Goal: Task Accomplishment & Management: Use online tool/utility

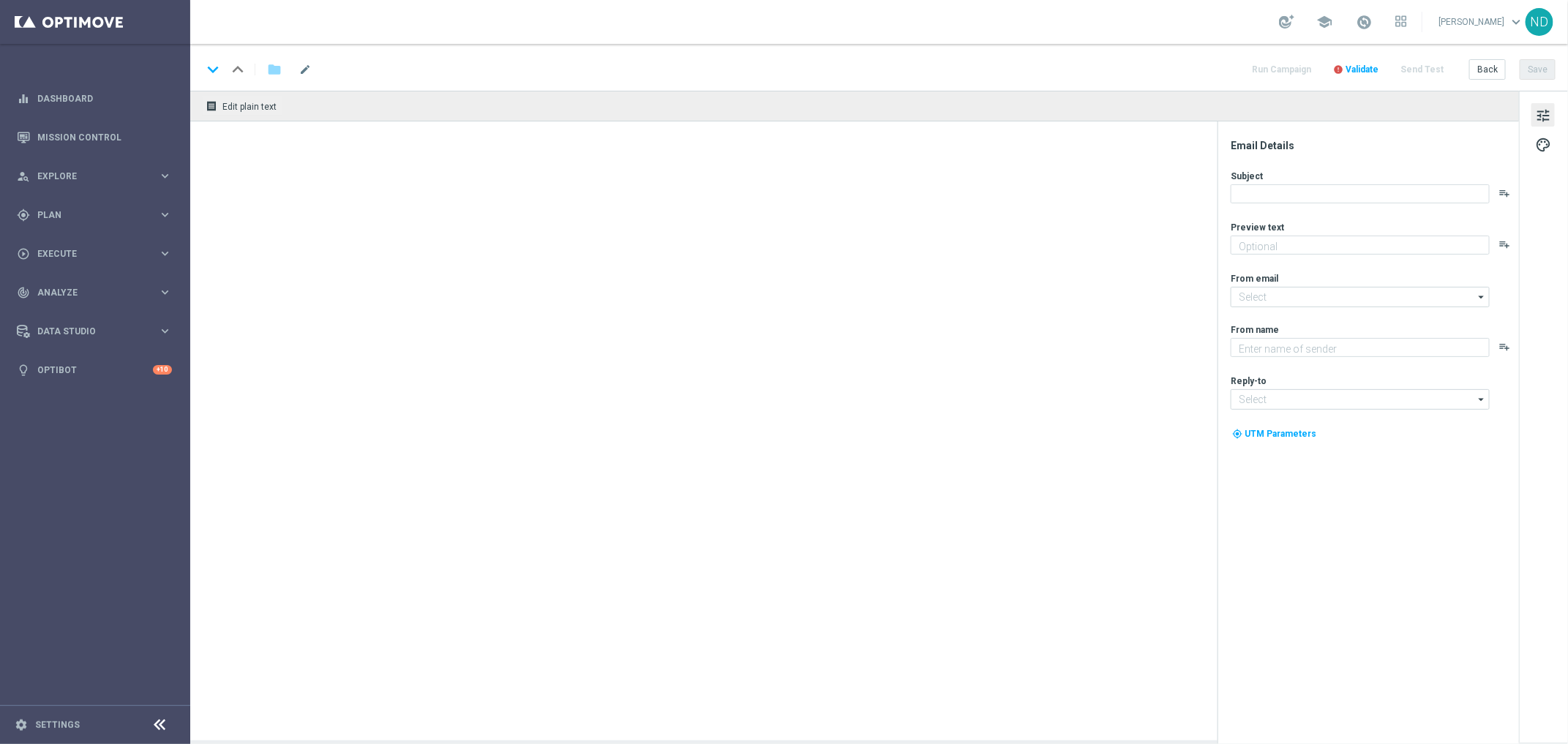
type textarea "💃 Bora pro bloco do Casino? Cadastre-se e garanta sua diversāo"
type textarea "Lottoland"
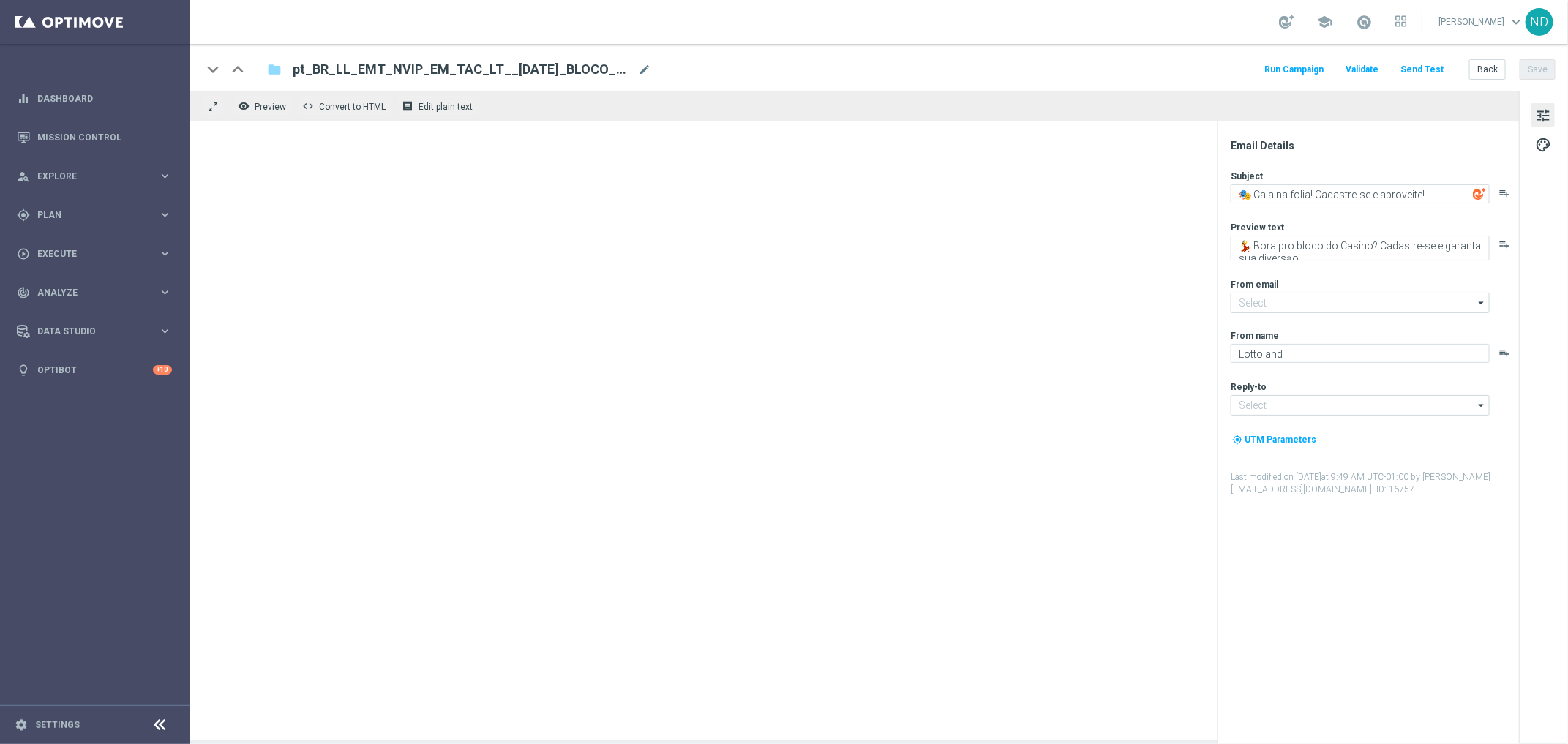
type input "[EMAIL_ADDRESS][DOMAIN_NAME]"
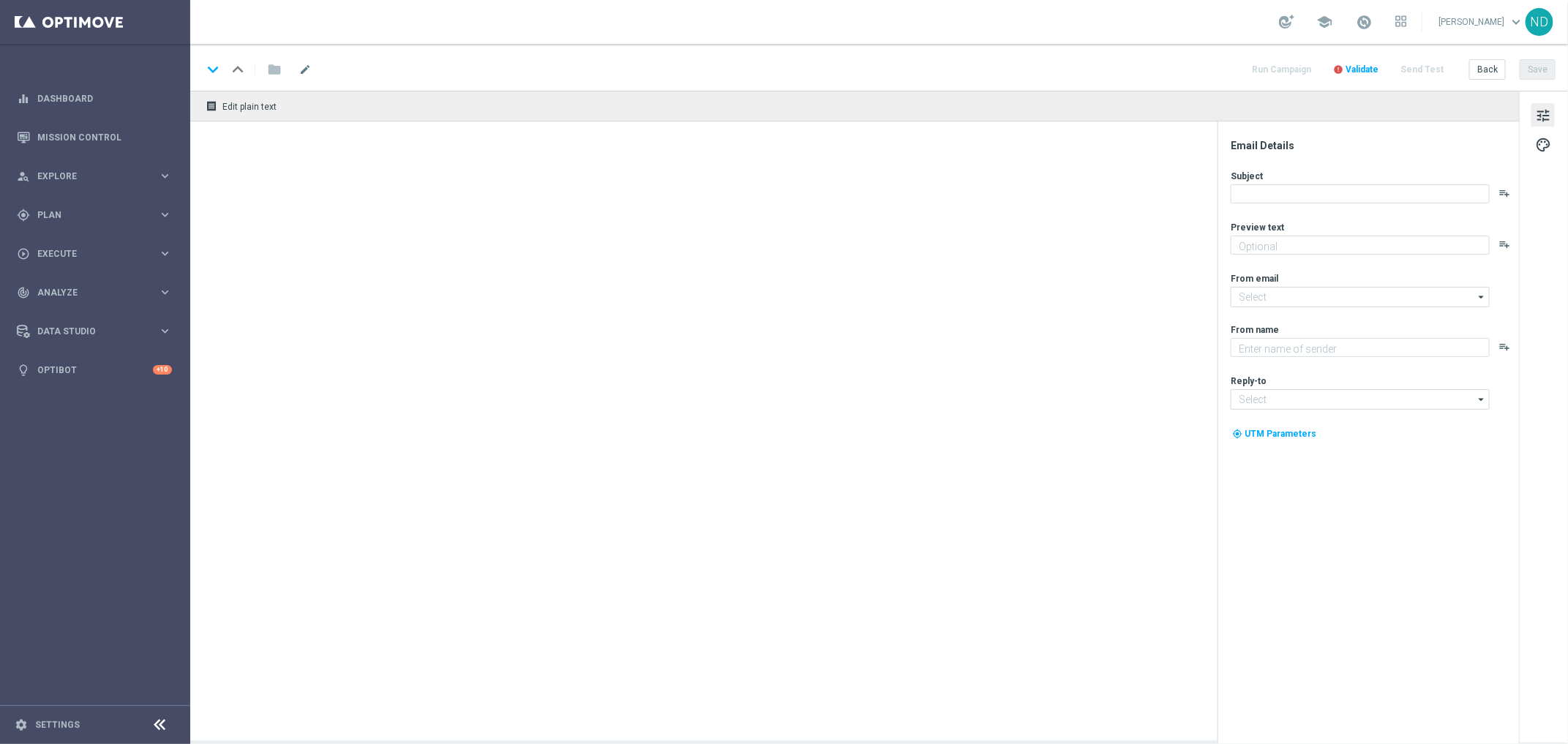
type textarea "Ganhe 2 bilhetes grátis [PERSON_NAME]! Aproveite agora!"
type input "[EMAIL_ADDRESS][DOMAIN_NAME]"
type textarea "Lottoland"
type input "[EMAIL_ADDRESS][DOMAIN_NAME]"
type textarea "Você ainda tem grana na conta. Que tal aproveitar agora?"
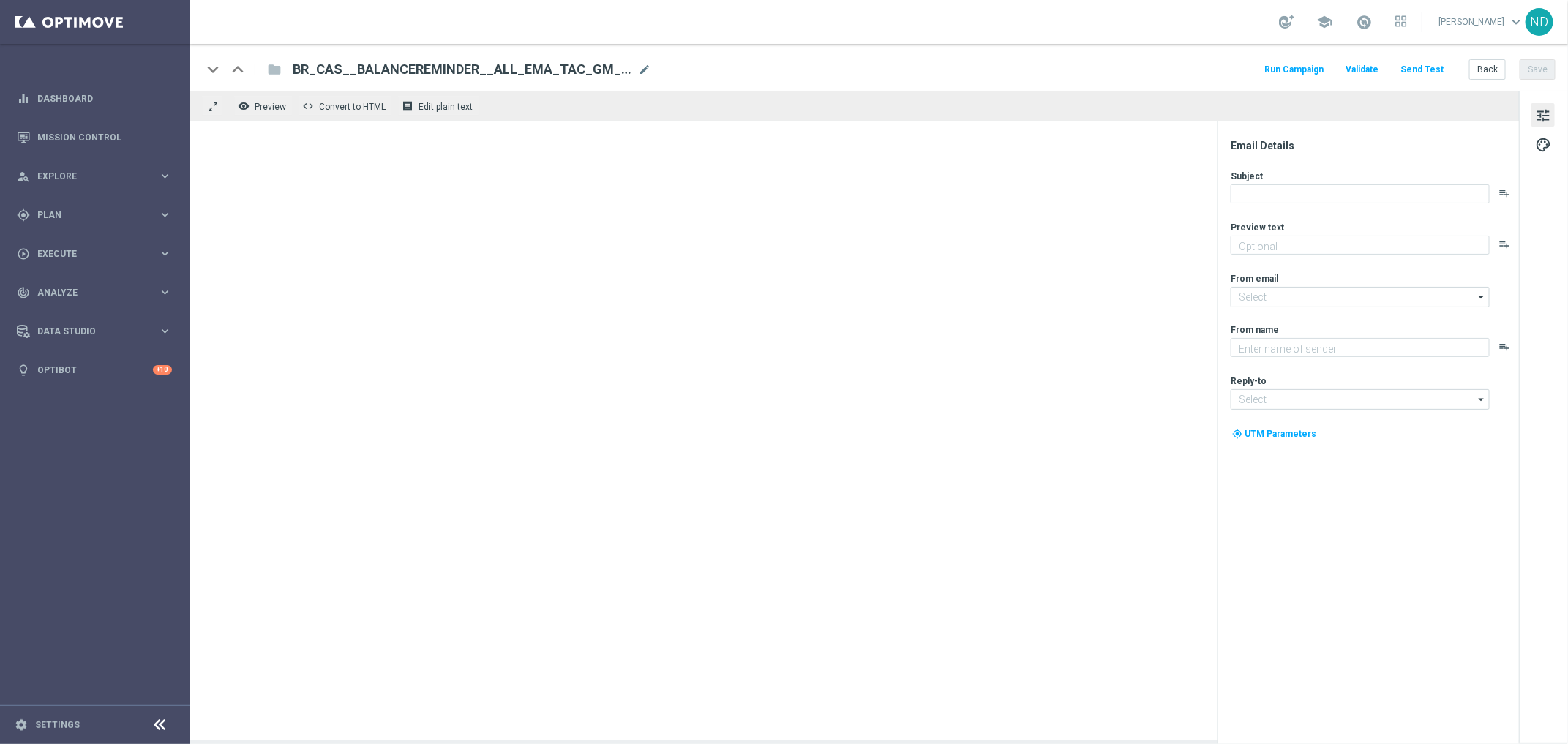
type textarea "Lottoland"
type input "[EMAIL_ADDRESS][DOMAIN_NAME]"
type textarea "Multiplicador máximo de 10.000x e RTP de 96%! Prepare-se para voar alto!"
type input "[EMAIL_ADDRESS][DOMAIN_NAME]"
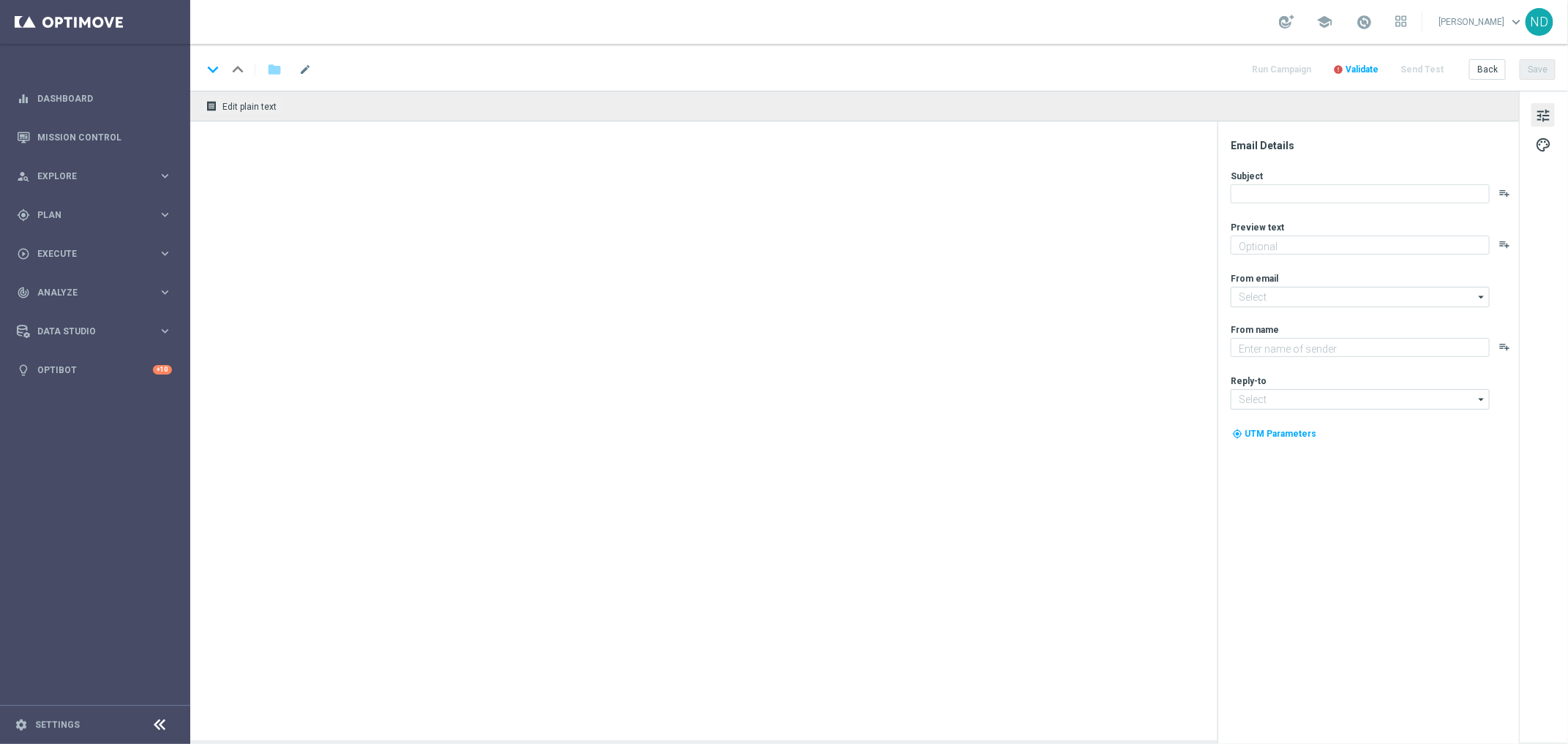
type textarea "Lottoland"
type input "[EMAIL_ADDRESS][DOMAIN_NAME]"
type textarea "Ative sua conta e entre no jogo agora!"
type textarea "Lottoland"
type input "[EMAIL_ADDRESS][DOMAIN_NAME]"
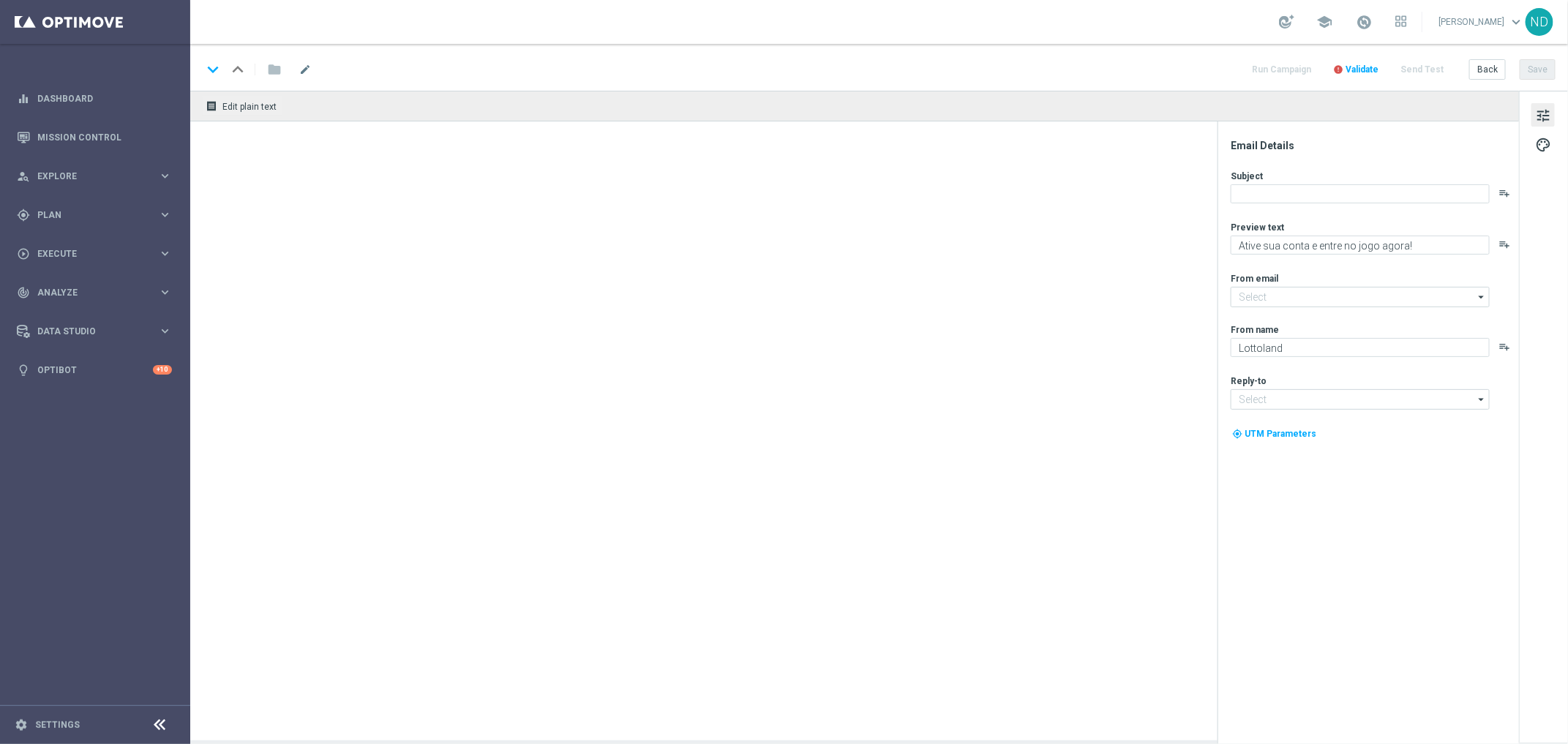
type input "[EMAIL_ADDRESS][DOMAIN_NAME]"
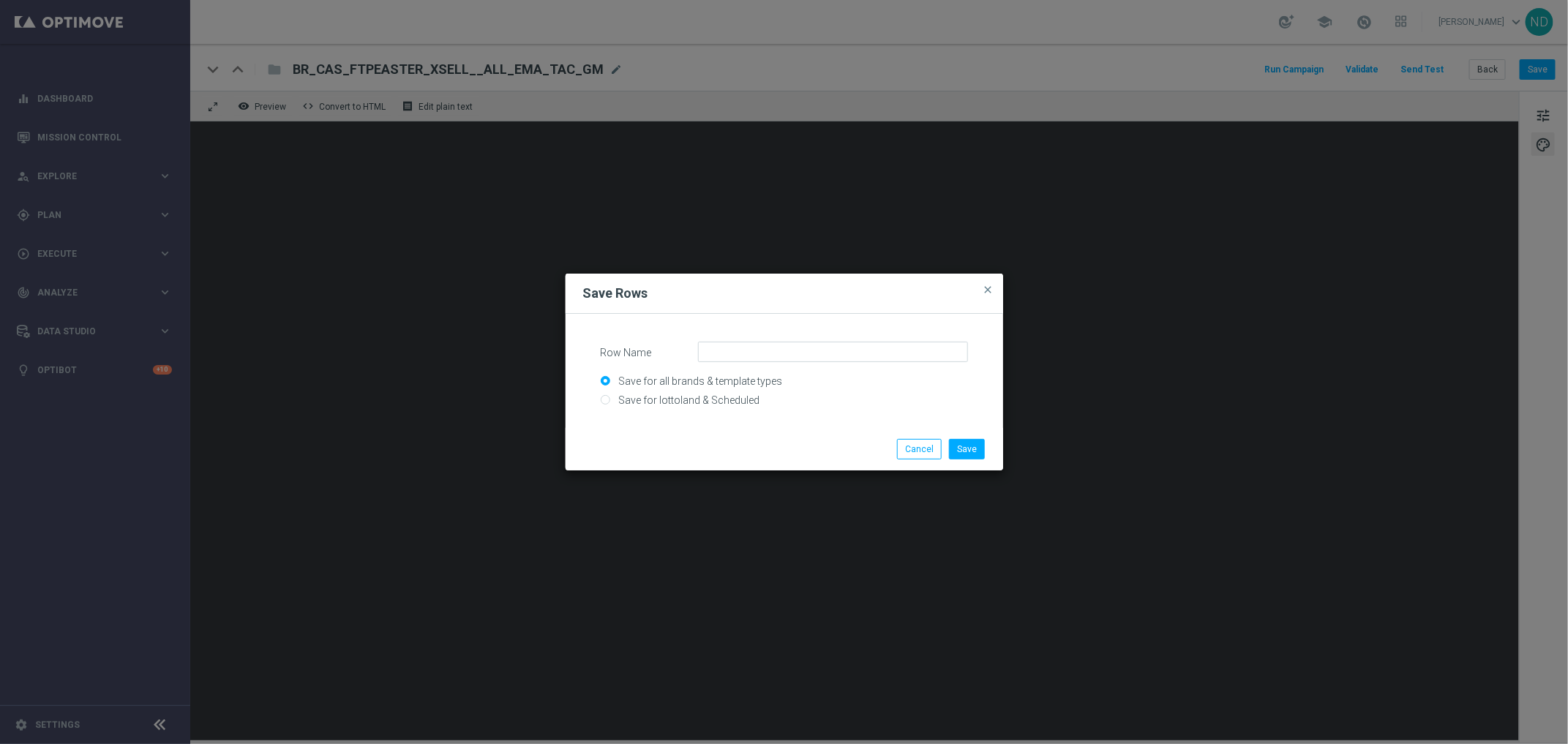
click at [714, 406] on input "Save for lottoland & Scheduled" at bounding box center [784, 406] width 368 height 21
radio input "true"
click at [740, 355] on input "Row Name" at bounding box center [833, 352] width 270 height 21
type input "R"
type input "BR_LOT_registration_steps_1"
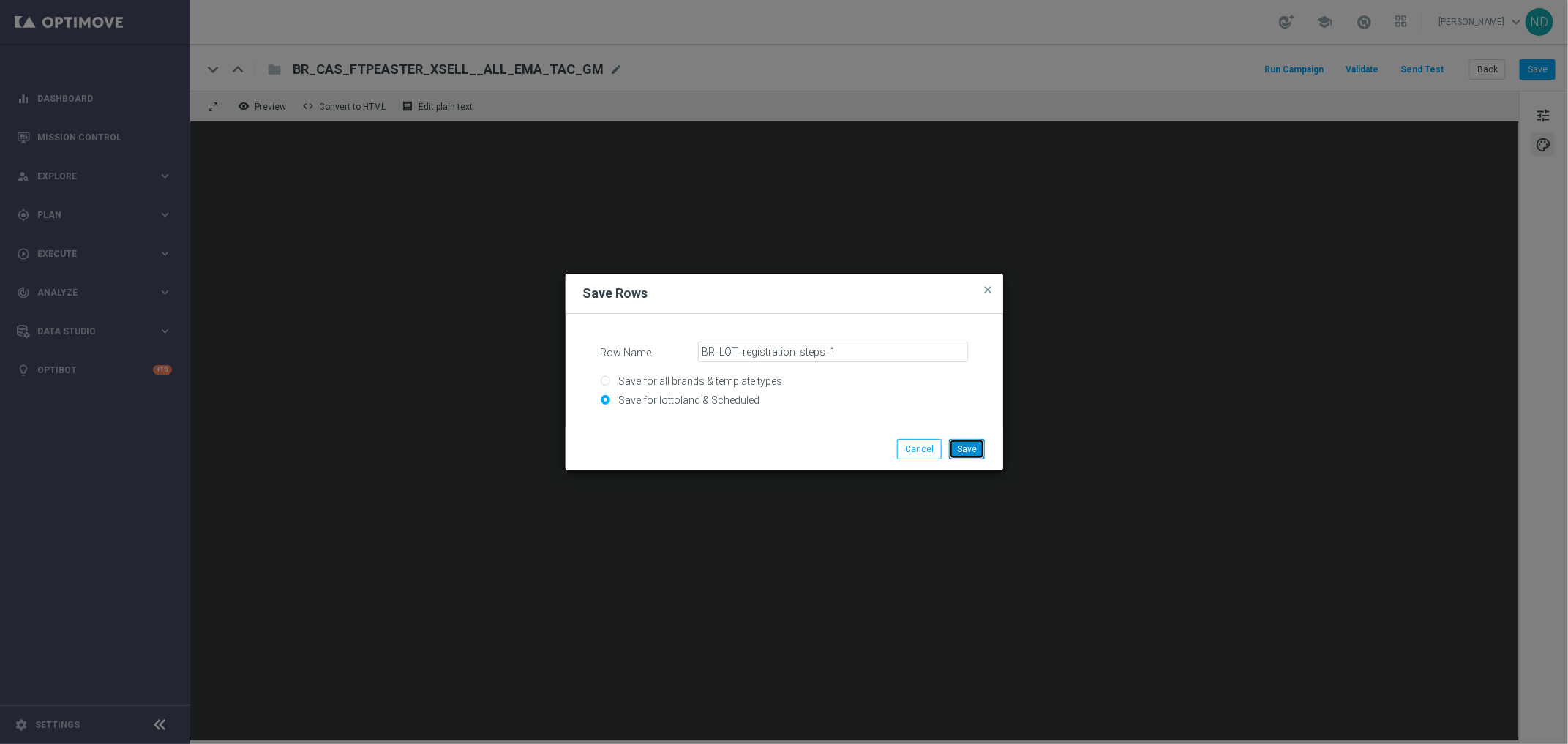
click at [968, 445] on button "Save" at bounding box center [967, 449] width 36 height 21
click at [925, 454] on button "Cancel" at bounding box center [920, 449] width 45 height 21
click at [756, 350] on input "Row Name" at bounding box center [833, 352] width 270 height 21
type input "BR_LOT_registration_steps_2"
click at [667, 403] on input "Save for lottoland & Scheduled" at bounding box center [784, 406] width 368 height 21
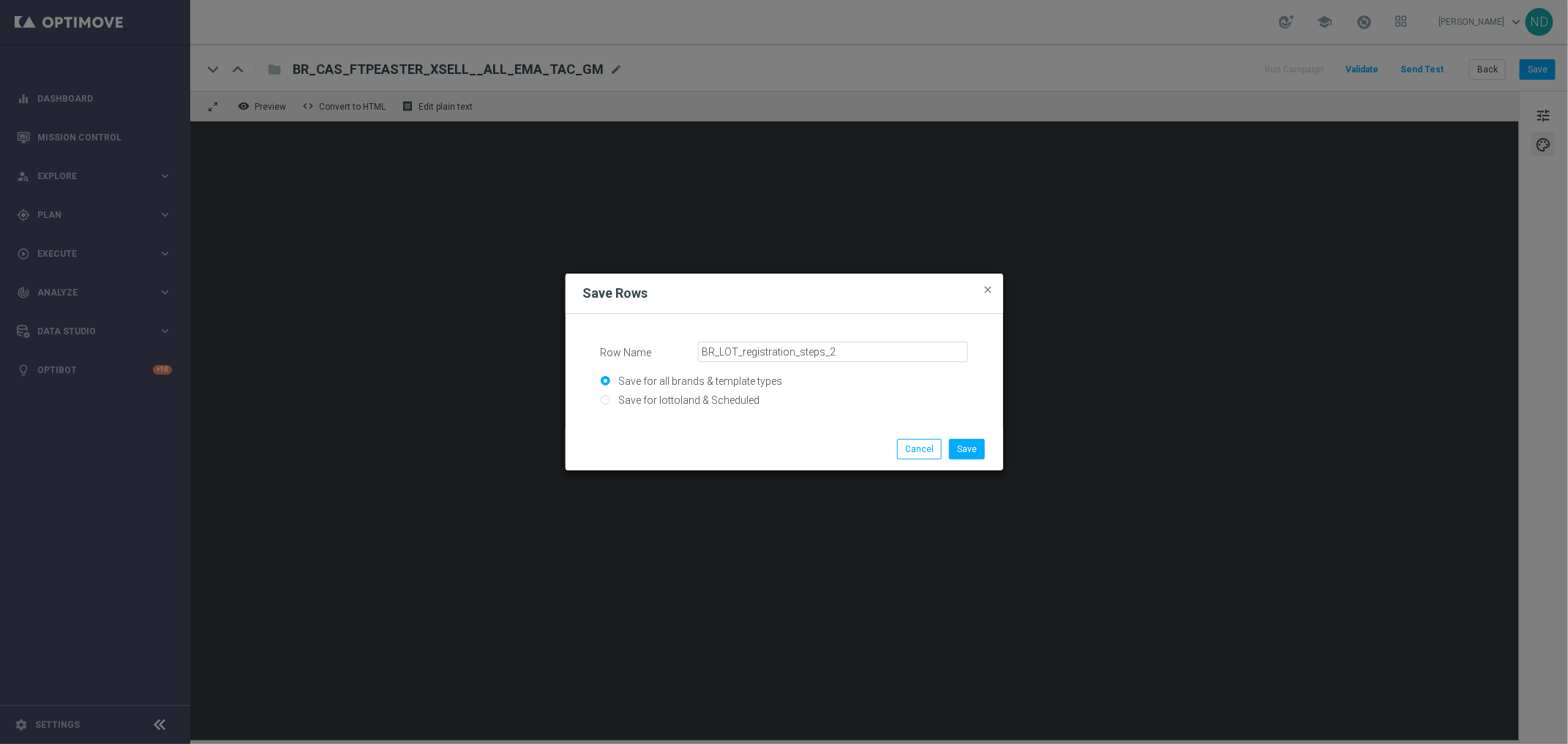
radio input "true"
click at [974, 450] on button "Save" at bounding box center [967, 449] width 36 height 21
click at [792, 344] on input "Row Name" at bounding box center [833, 352] width 270 height 21
type input "BR_LOT_registration_steps_3"
click at [719, 407] on input "Save for lottoland & Scheduled" at bounding box center [784, 406] width 368 height 21
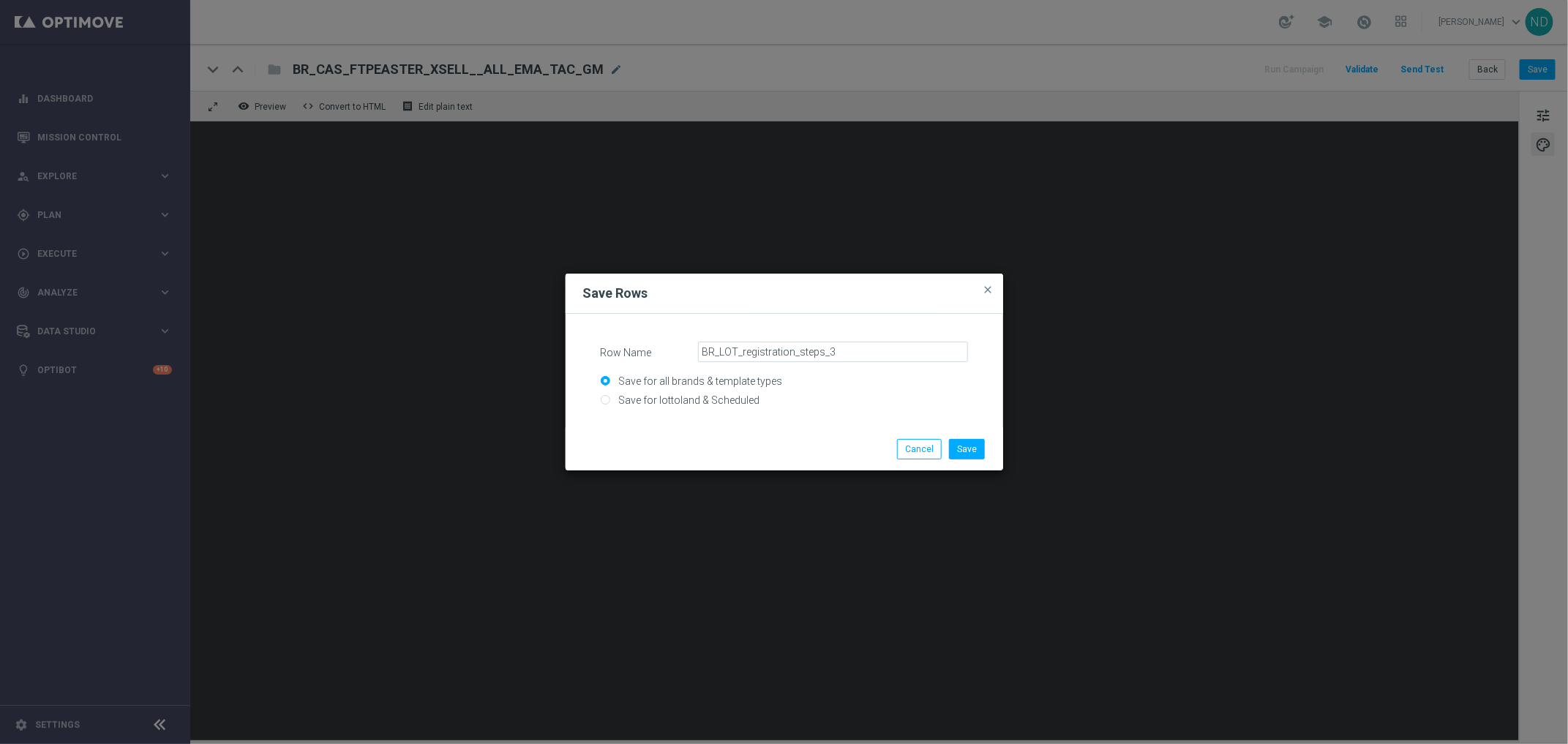
radio input "true"
click at [968, 454] on button "Save" at bounding box center [967, 449] width 36 height 21
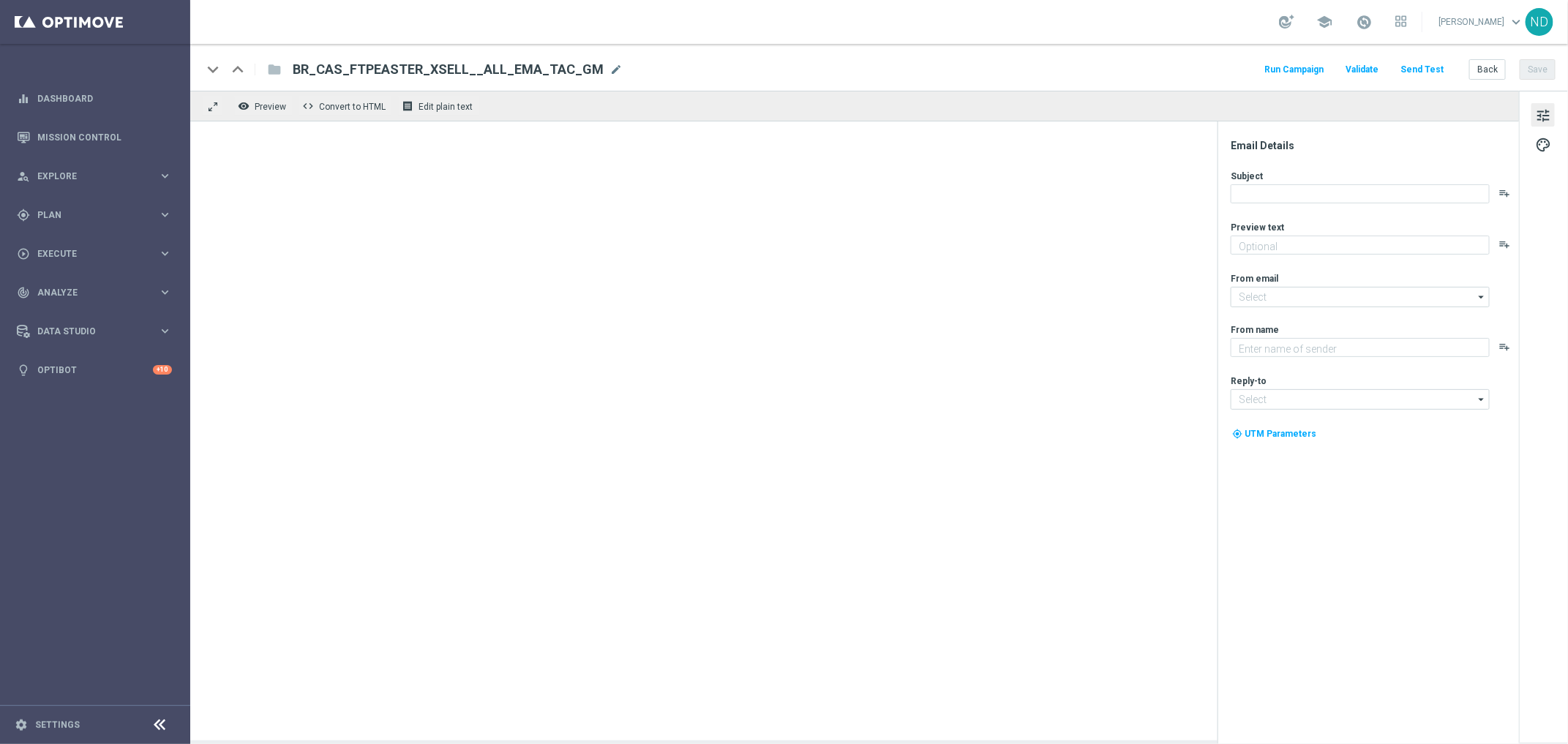
type textarea "Ative sua conta e entre no jogo agora!"
type input "[EMAIL_ADDRESS][DOMAIN_NAME]"
type textarea "Lottoland"
type input "[EMAIL_ADDRESS][DOMAIN_NAME]"
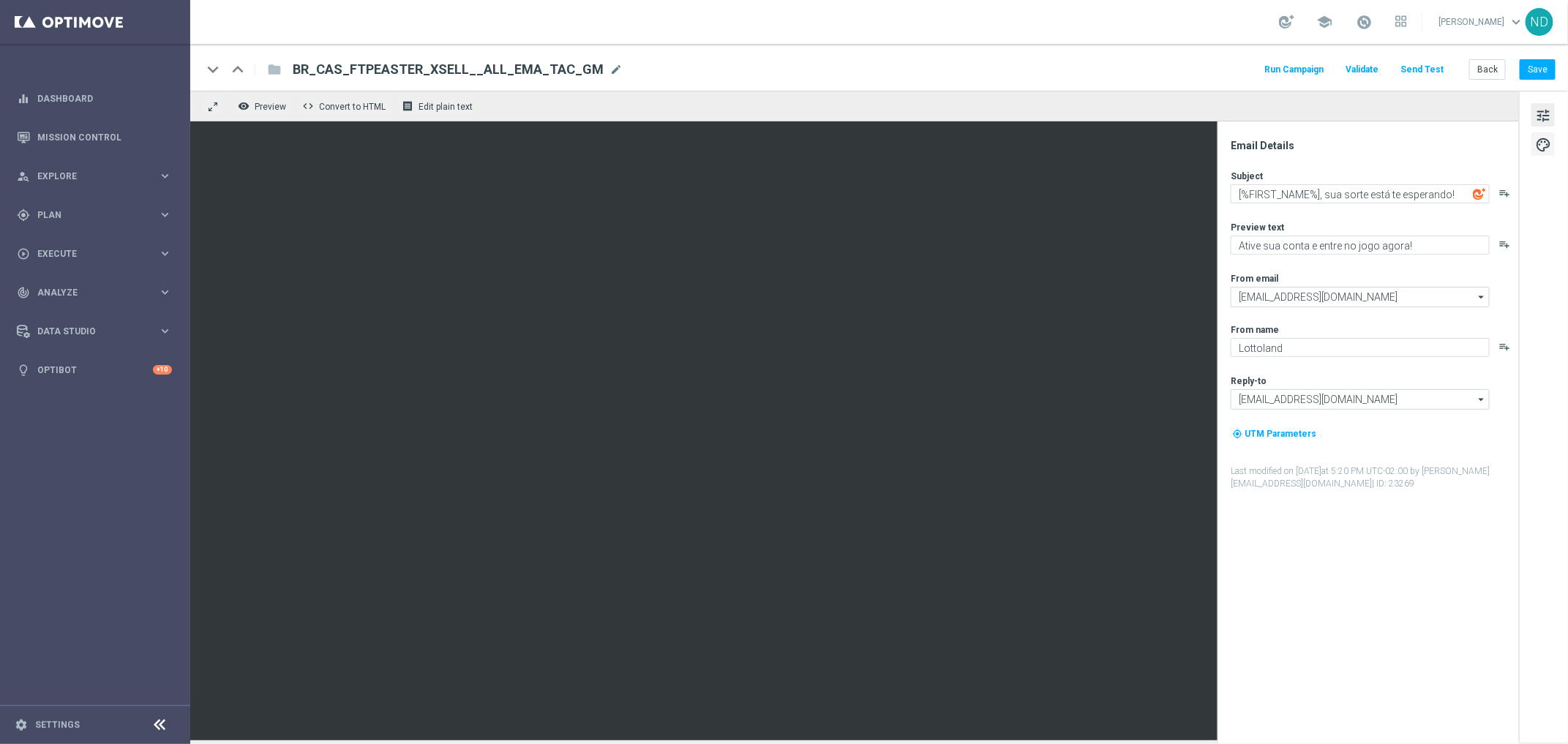
click at [1541, 151] on span "palette" at bounding box center [1543, 144] width 16 height 19
